Goal: Answer question/provide support

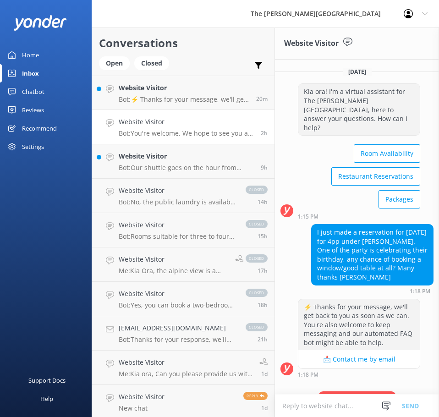
scroll to position [170, 0]
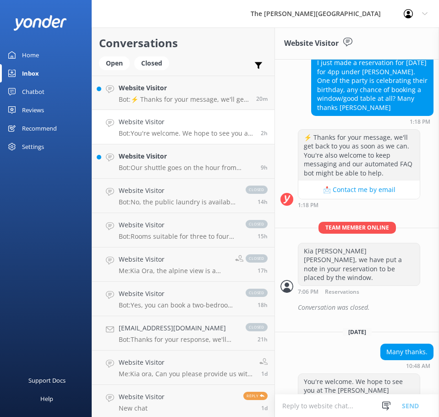
click at [320, 344] on div "Many thanks. 10:48 AM" at bounding box center [357, 356] width 164 height 25
click at [322, 344] on div "Many thanks. 10:48 AM" at bounding box center [357, 356] width 164 height 25
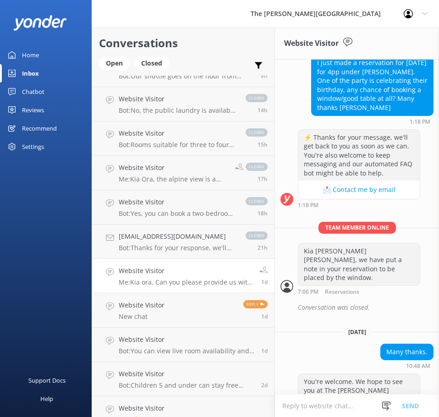
click at [200, 269] on h4 "Website Visitor" at bounding box center [186, 271] width 134 height 10
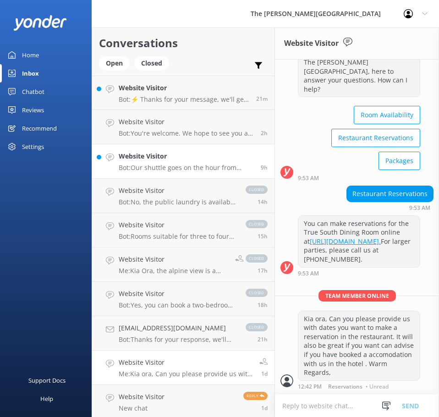
click at [182, 165] on p "Bot: Our shuttle goes on the hour from 8:00am, returning at 15 minutes past the…" at bounding box center [186, 168] width 135 height 8
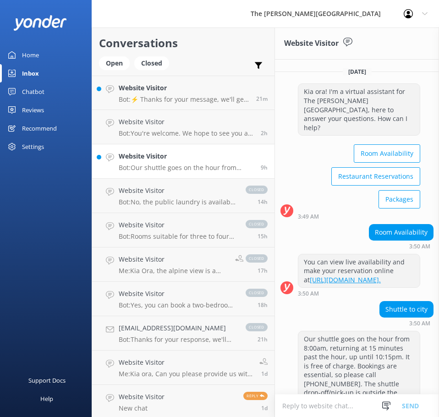
scroll to position [66, 0]
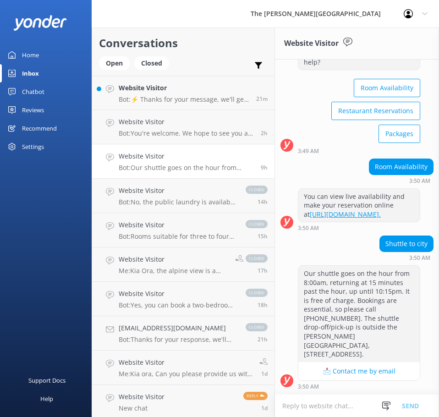
click at [325, 214] on link "[URL][DOMAIN_NAME]." at bounding box center [345, 214] width 71 height 9
click at [171, 196] on h4 "Website Visitor" at bounding box center [178, 191] width 118 height 10
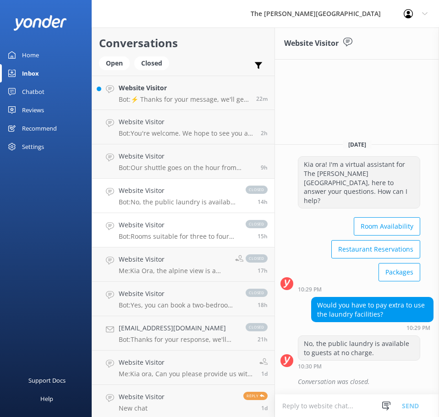
click at [177, 225] on h4 "Website Visitor" at bounding box center [178, 225] width 118 height 10
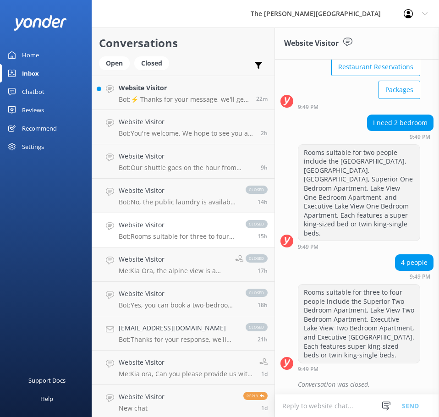
scroll to position [112, 0]
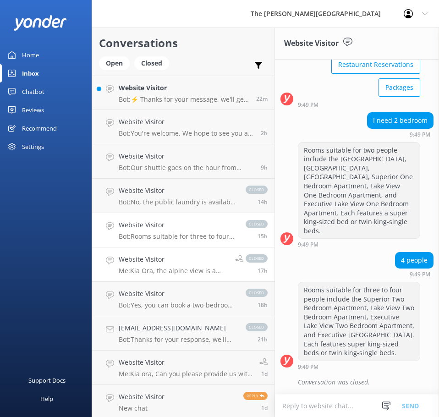
click at [156, 259] on h4 "Website Visitor" at bounding box center [174, 259] width 110 height 10
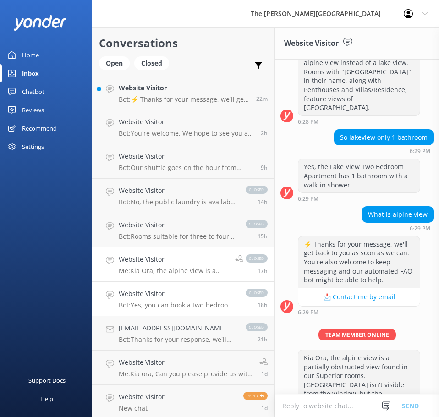
scroll to position [448, 0]
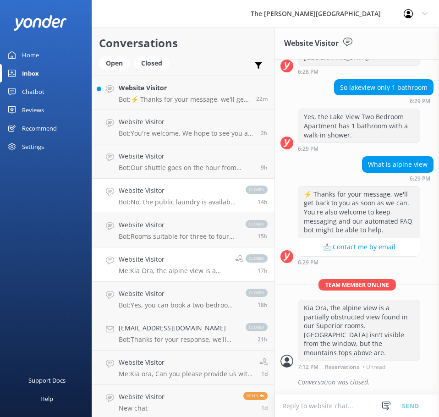
click at [144, 187] on h4 "Website Visitor" at bounding box center [178, 191] width 118 height 10
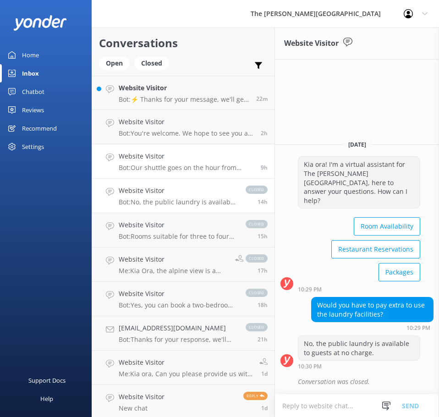
click at [171, 165] on p "Bot: Our shuttle goes on the hour from 8:00am, returning at 15 minutes past the…" at bounding box center [186, 168] width 135 height 8
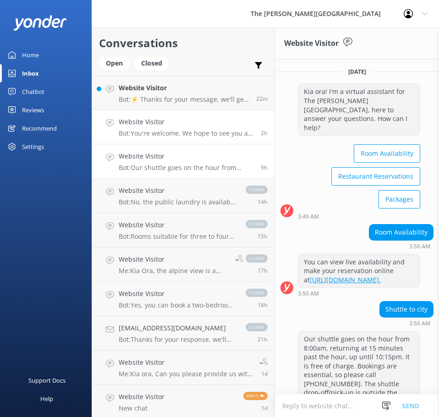
click at [166, 123] on h4 "Website Visitor" at bounding box center [186, 122] width 135 height 10
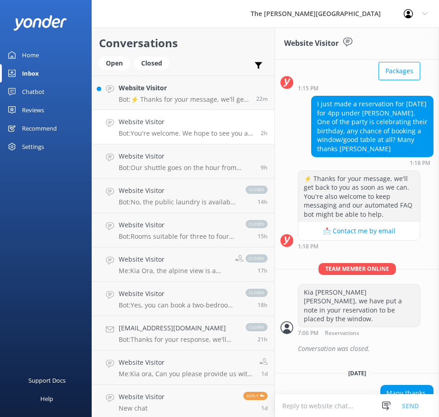
scroll to position [78, 0]
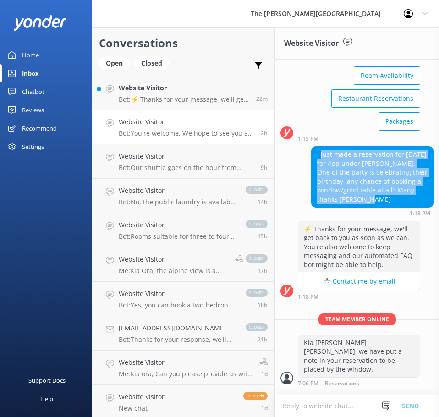
drag, startPoint x: 320, startPoint y: 144, endPoint x: 415, endPoint y: 190, distance: 106.0
click at [415, 190] on div "I just made a reservation for [DATE] for 4pp under [PERSON_NAME]. One of the pa…" at bounding box center [372, 177] width 121 height 61
click at [406, 188] on div "I just made a reservation for [DATE] for 4pp under [PERSON_NAME]. One of the pa…" at bounding box center [372, 177] width 121 height 61
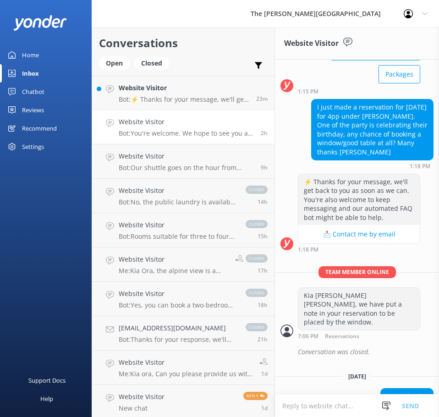
scroll to position [170, 0]
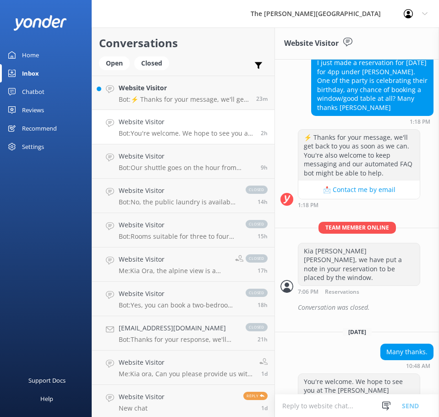
click at [331, 405] on textarea at bounding box center [357, 406] width 164 height 22
click at [315, 344] on div "Many thanks. 10:48 AM" at bounding box center [357, 356] width 164 height 25
